Goal: Transaction & Acquisition: Purchase product/service

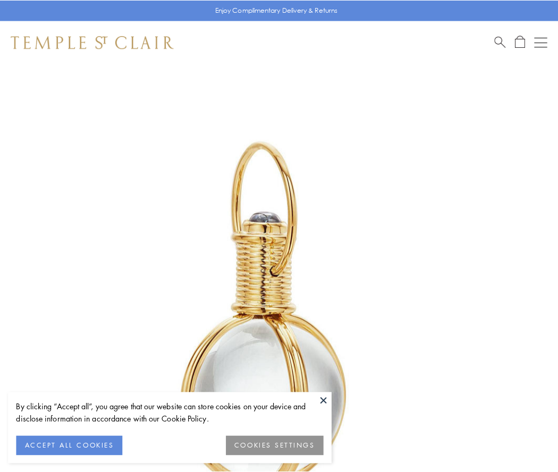
scroll to position [278, 0]
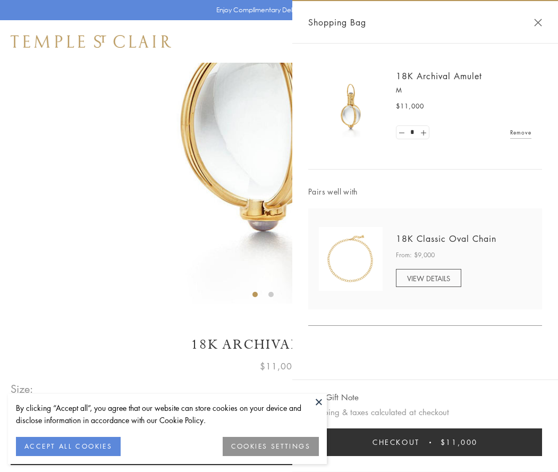
click at [425, 442] on button "Checkout $11,000" at bounding box center [425, 443] width 234 height 28
